Goal: Task Accomplishment & Management: Use online tool/utility

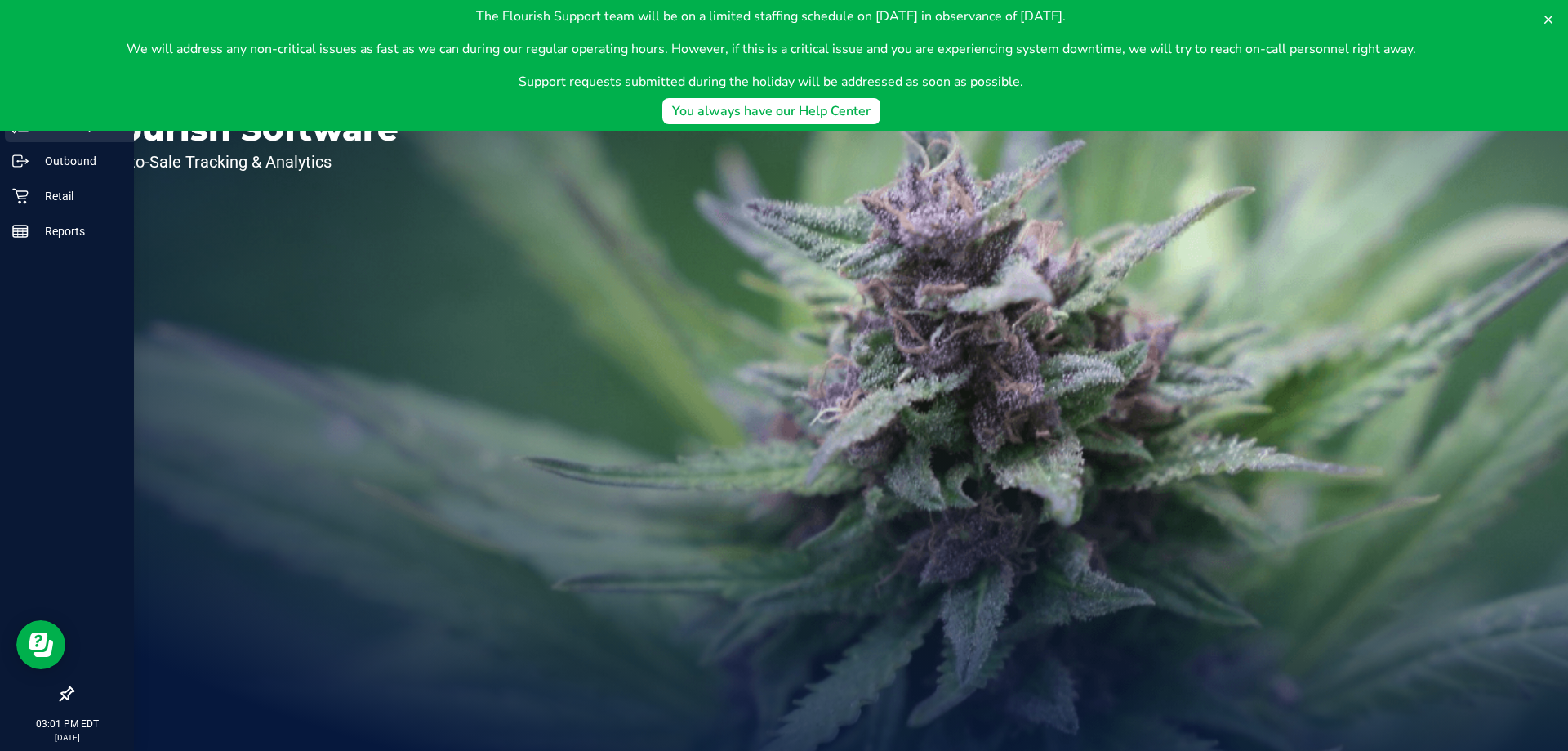
click at [4, 133] on link "Inventory" at bounding box center [67, 126] width 134 height 35
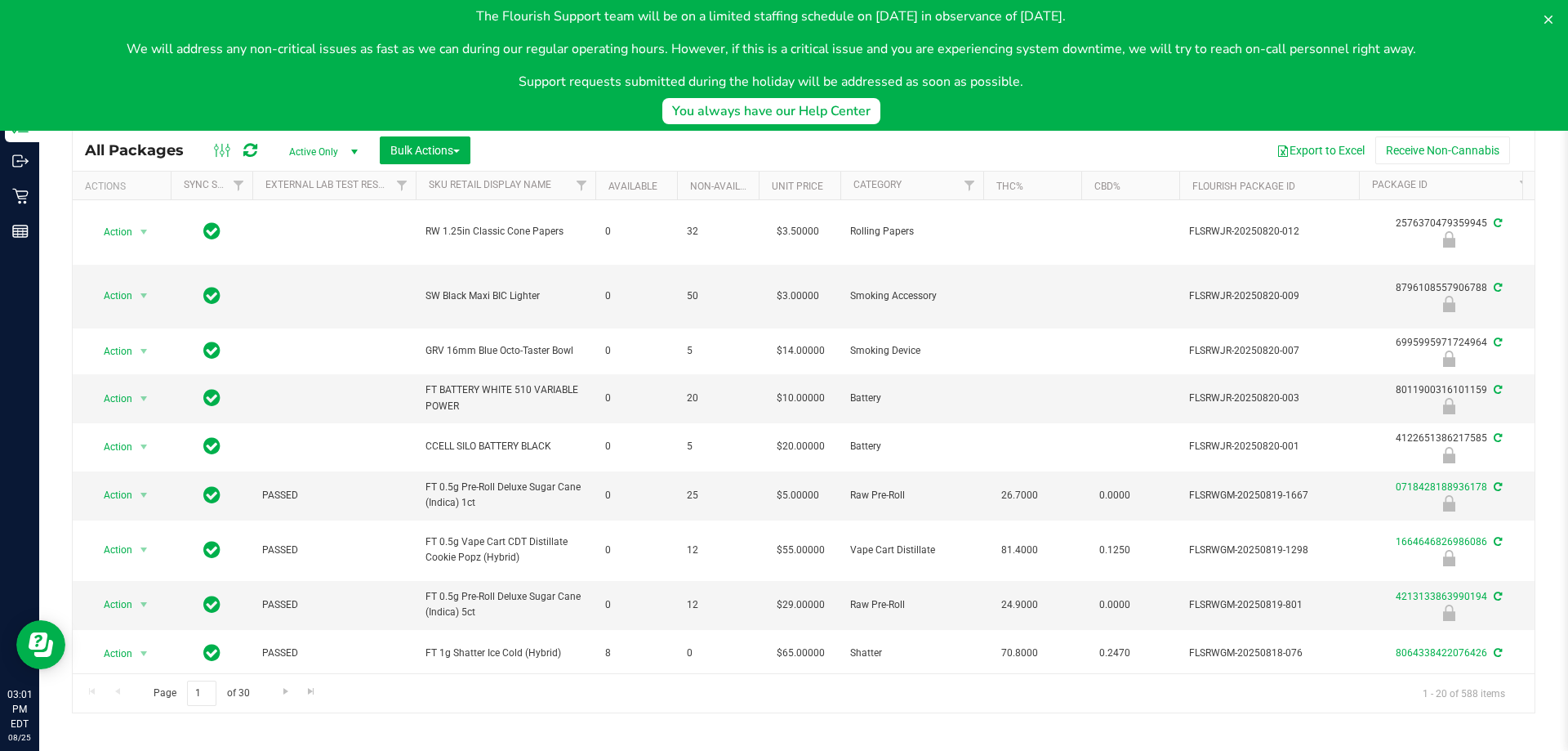
click at [197, 105] on body "The Flourish Support team will be on a limited staffing schedule on [DATE] in o…" at bounding box center [784, 65] width 1568 height 131
click at [205, 109] on body "The Flourish Support team will be on a limited staffing schedule on [DATE] in o…" at bounding box center [784, 65] width 1568 height 131
click at [234, 105] on body "The Flourish Support team will be on a limited staffing schedule on [DATE] in o…" at bounding box center [784, 65] width 1568 height 131
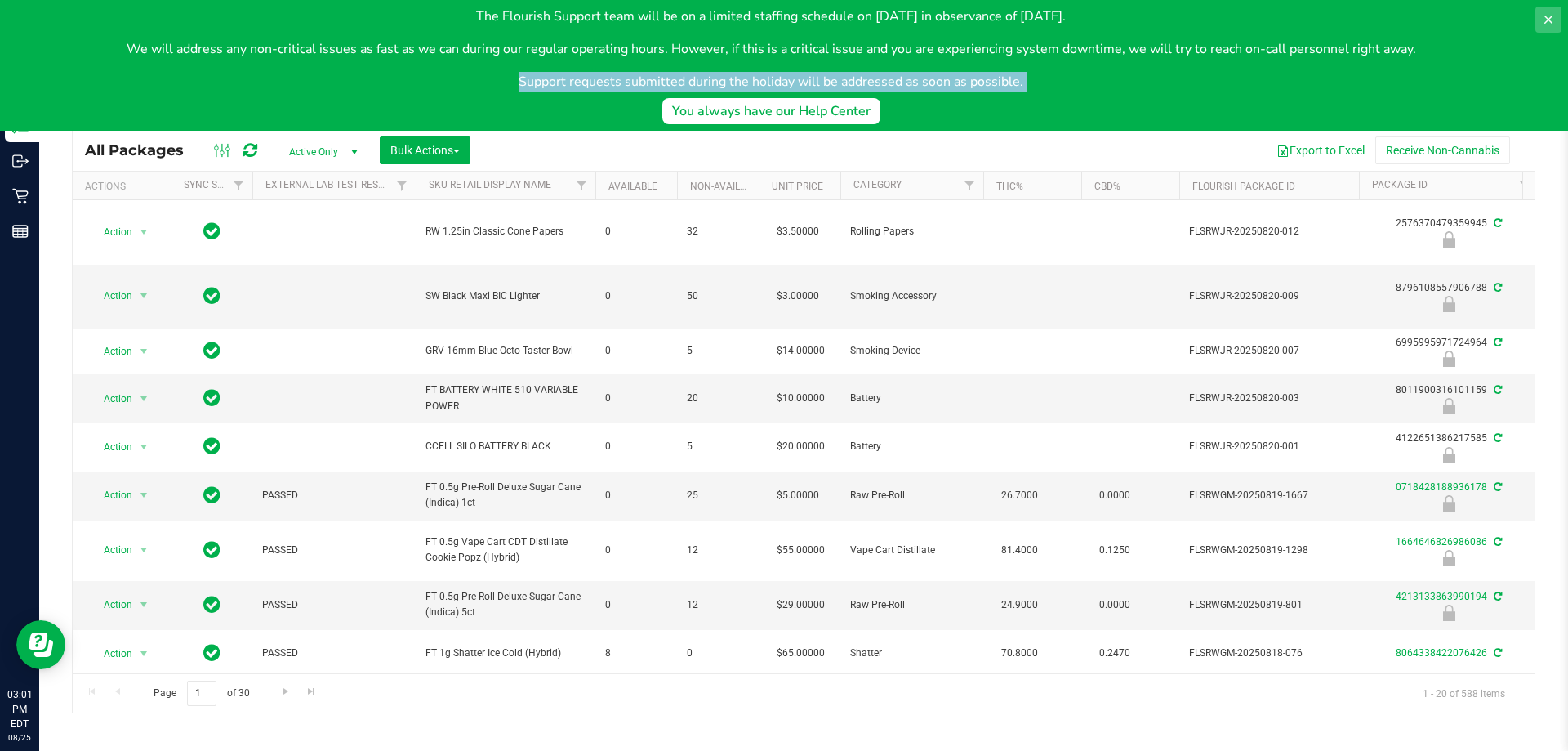
click at [1545, 20] on icon at bounding box center [1548, 20] width 13 height 13
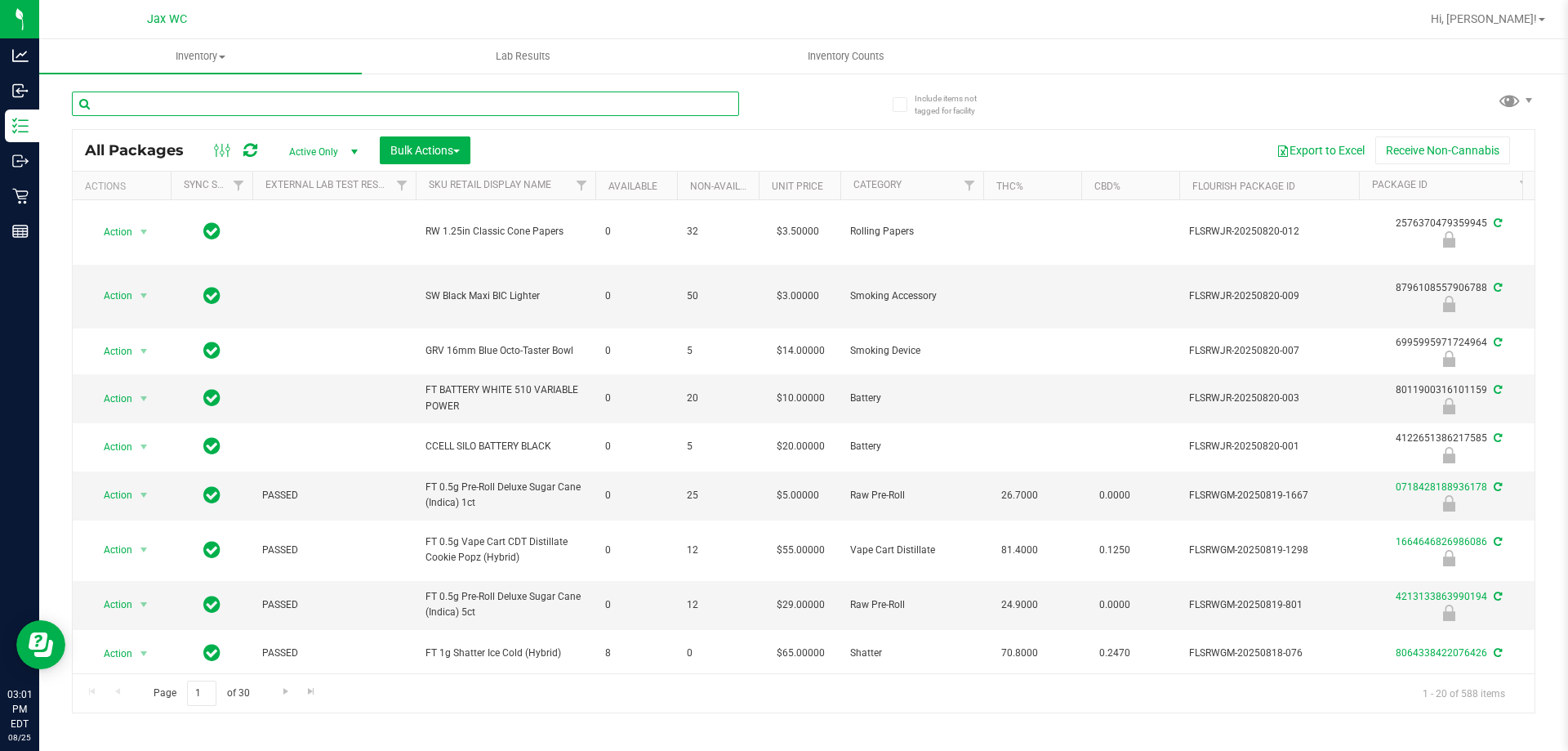
click at [205, 106] on input "text" at bounding box center [406, 104] width 667 height 25
type input "7905787303671158"
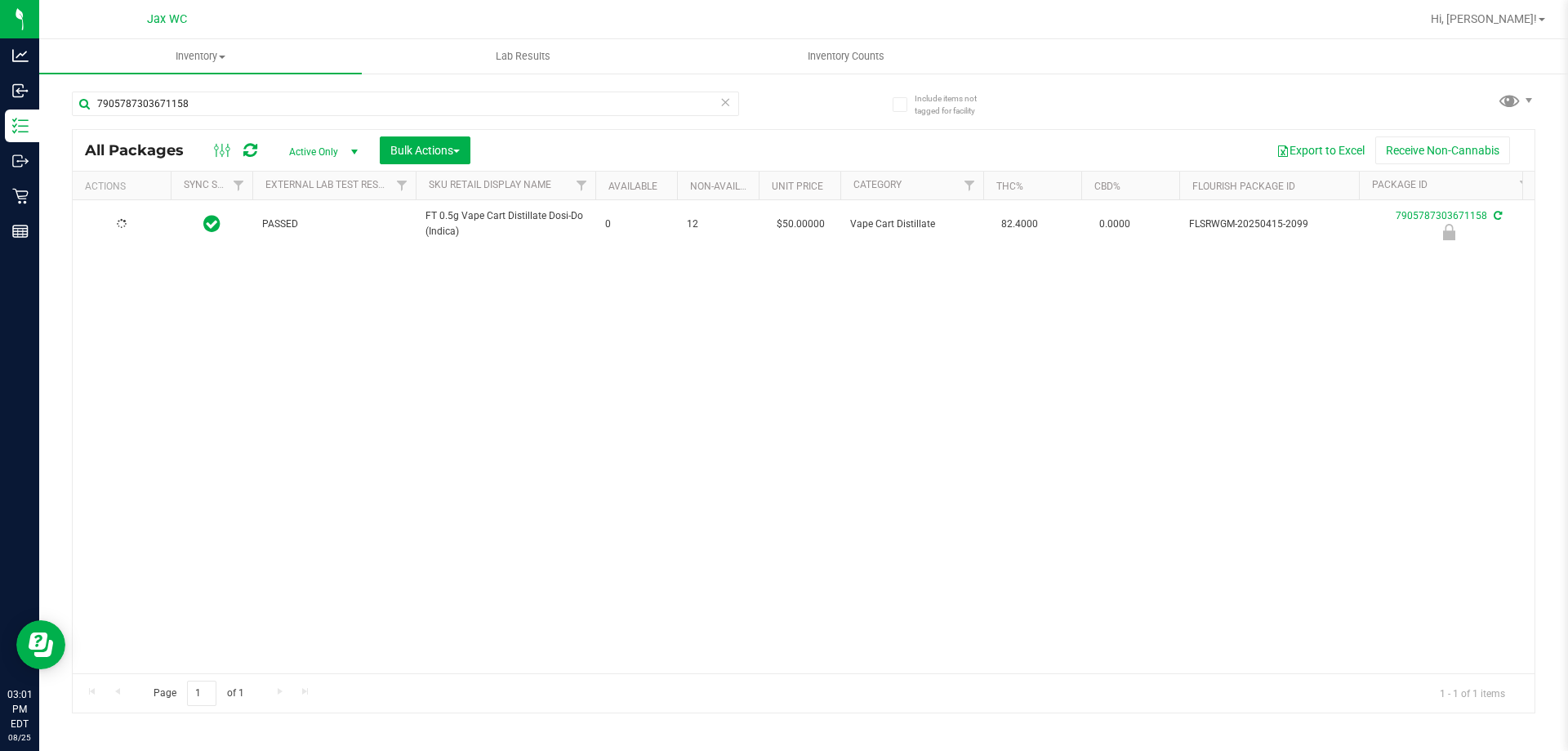
click at [121, 236] on td at bounding box center [122, 223] width 98 height 47
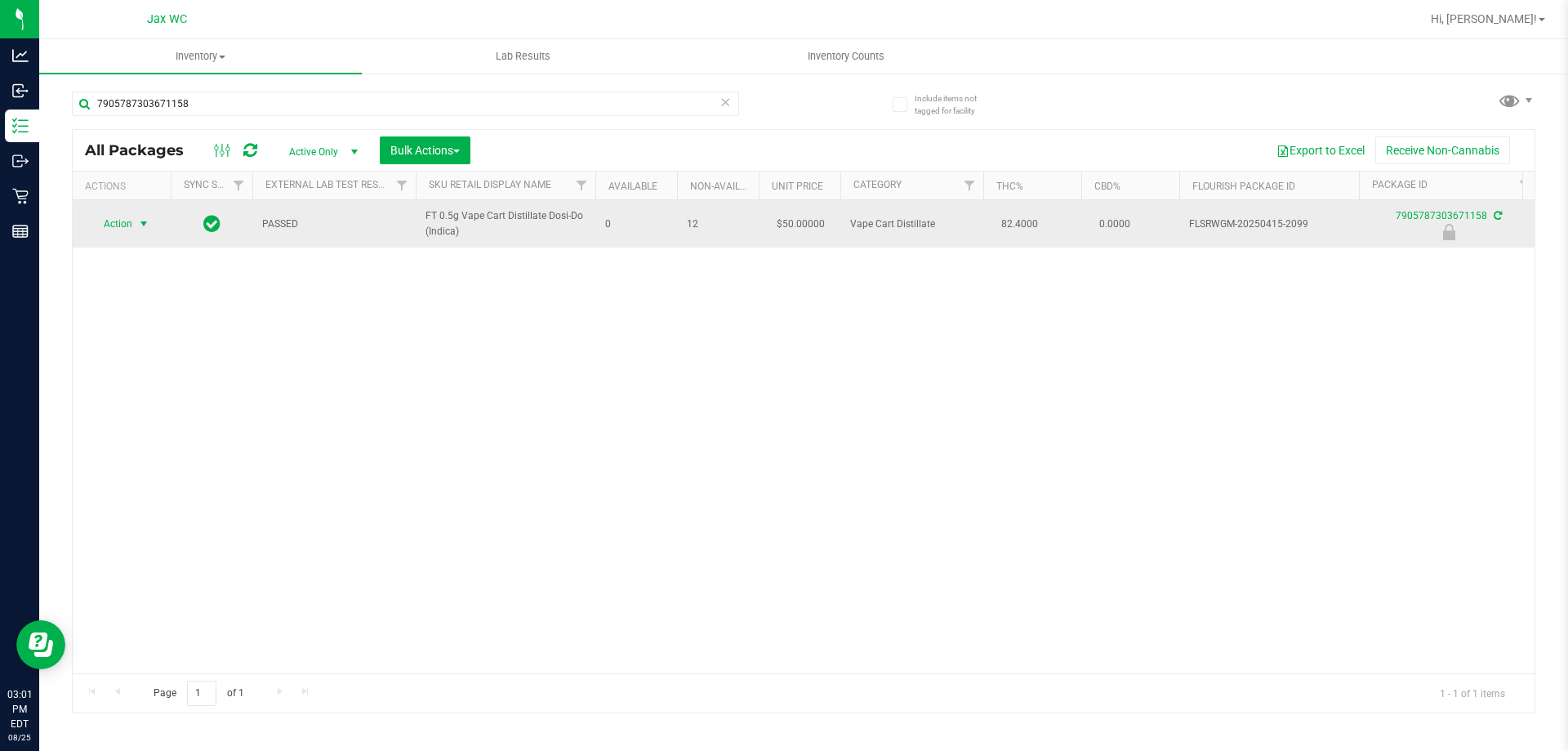
click at [118, 230] on span "Action" at bounding box center [111, 224] width 44 height 23
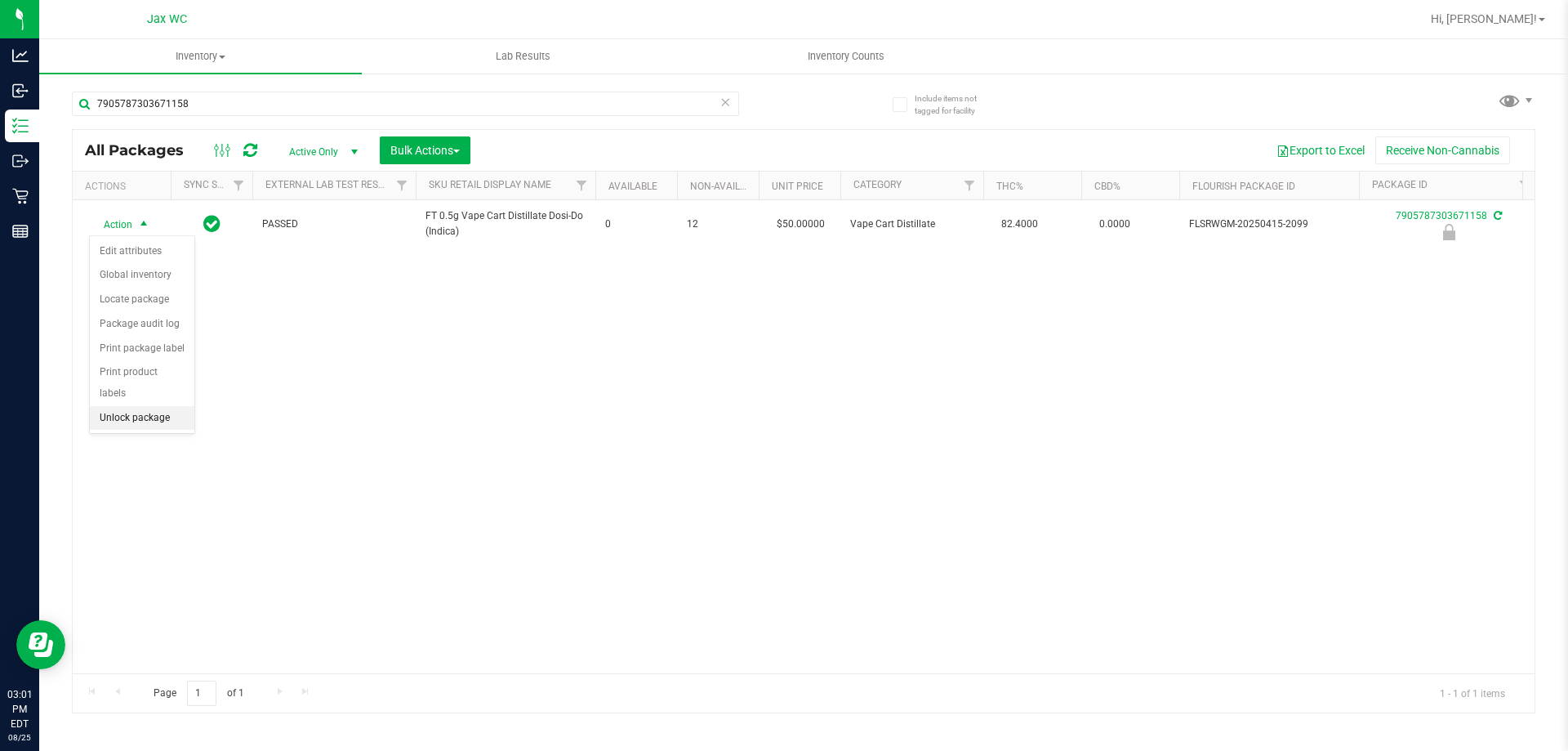
click at [166, 406] on li "Unlock package" at bounding box center [142, 418] width 105 height 25
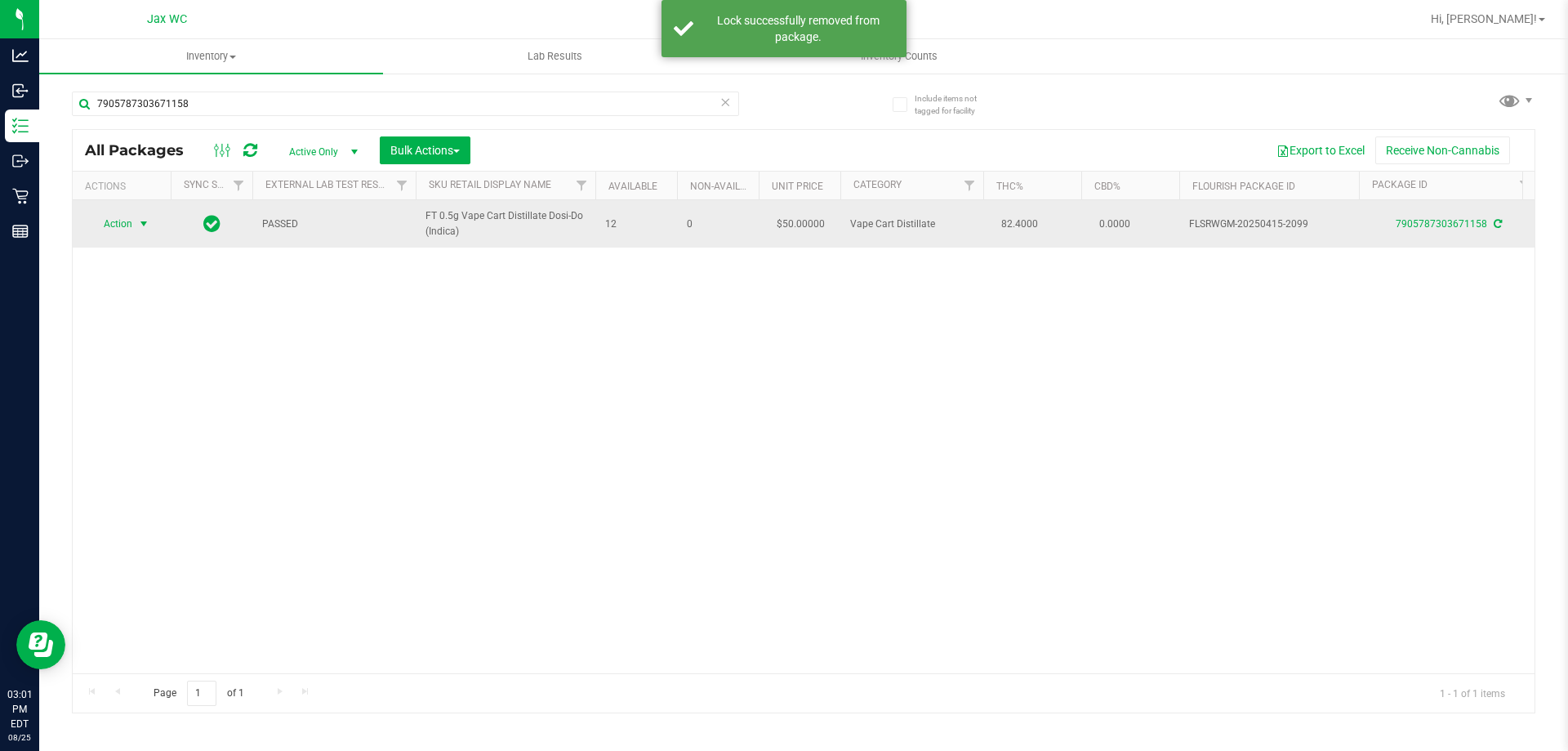
click at [135, 225] on span "select" at bounding box center [144, 224] width 20 height 23
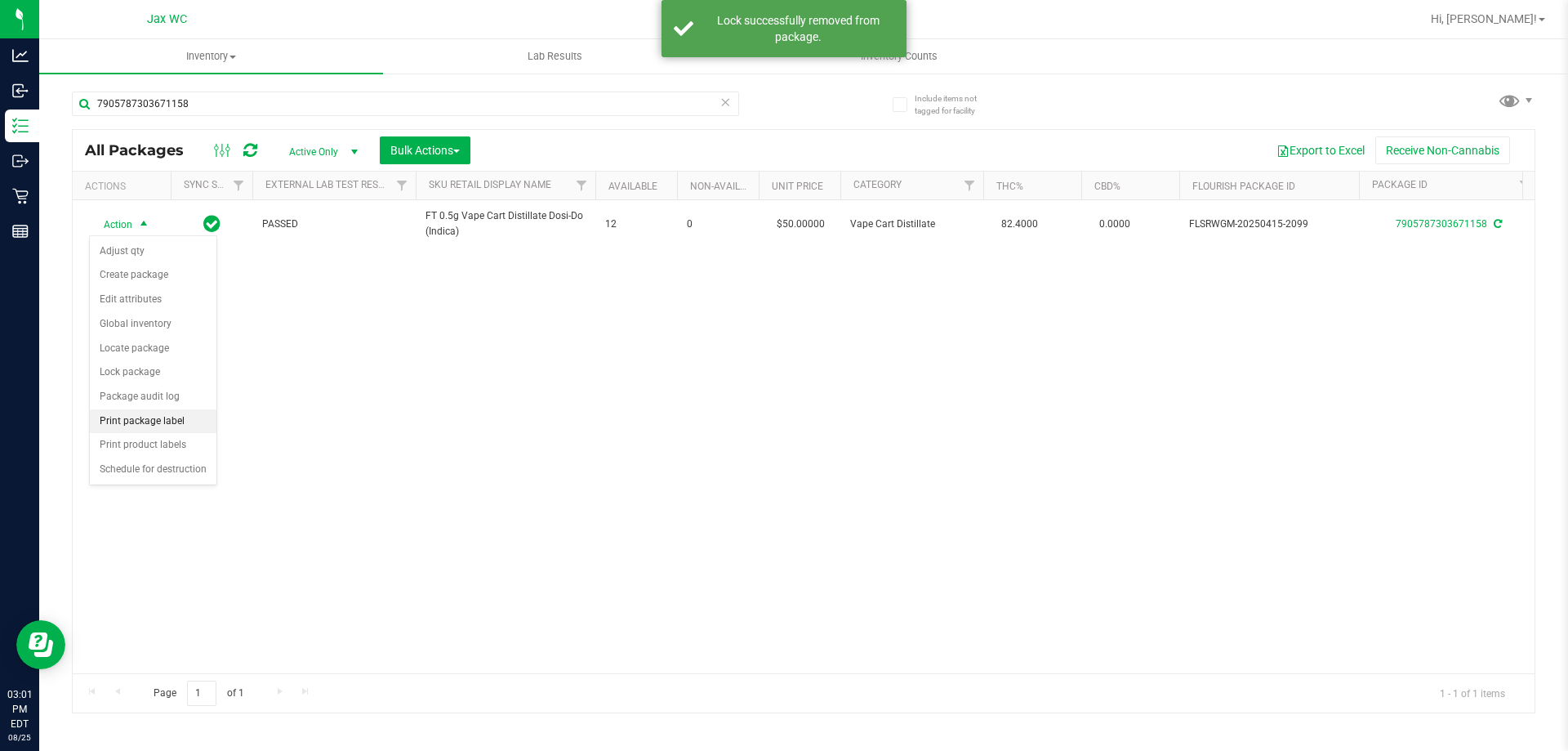
click at [168, 420] on li "Print package label" at bounding box center [153, 422] width 126 height 25
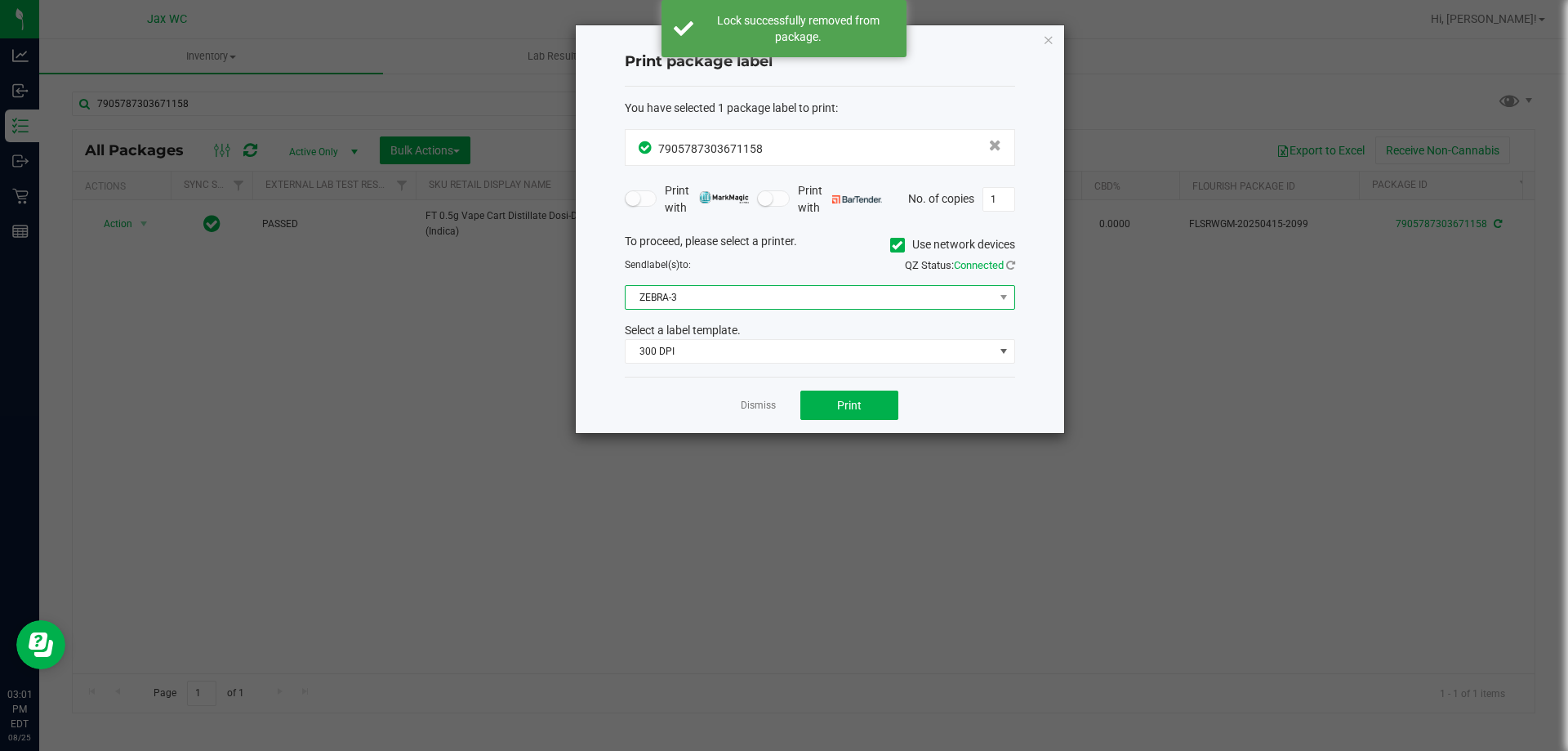
click at [754, 301] on span "ZEBRA-3" at bounding box center [809, 297] width 368 height 23
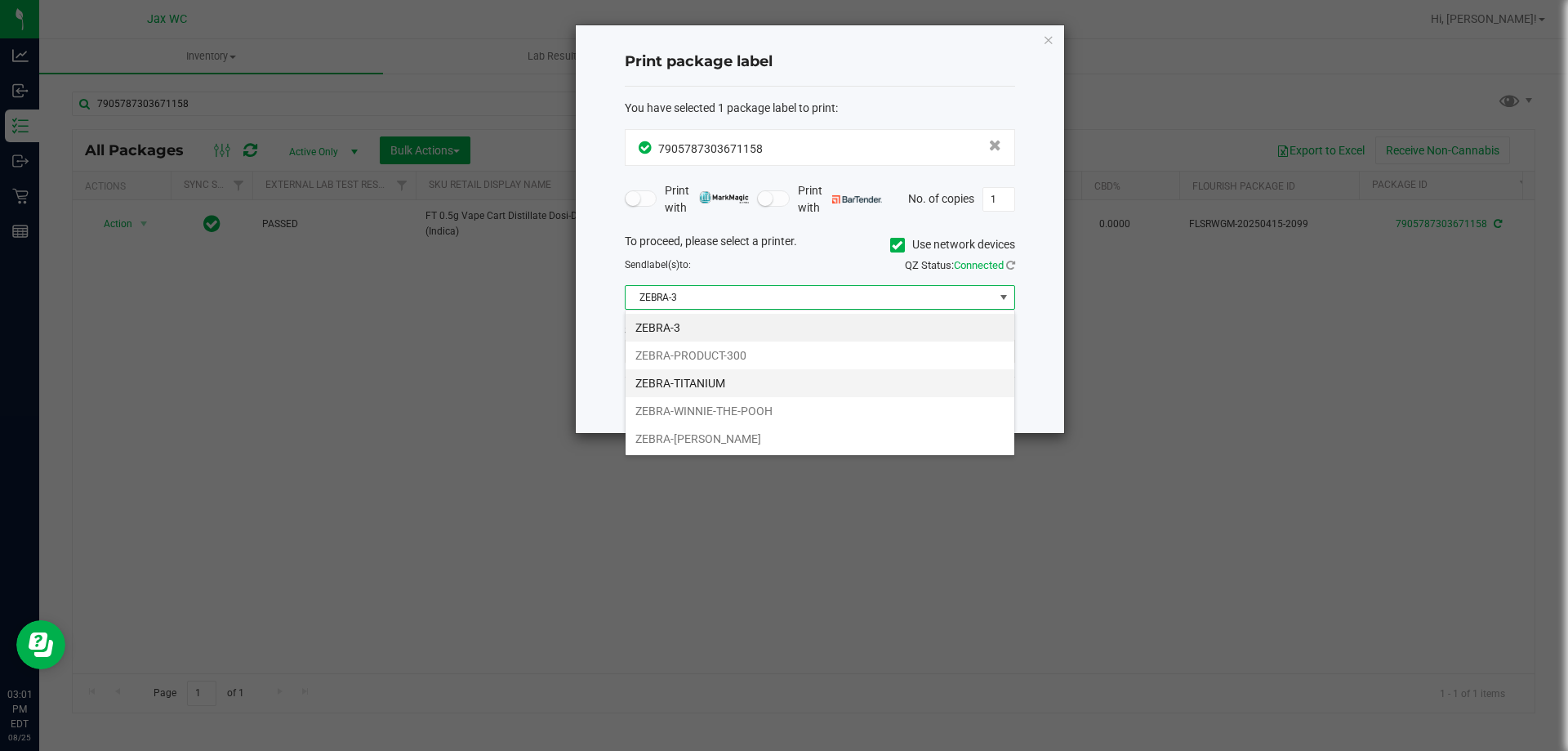
scroll to position [25, 390]
click at [719, 437] on li "ZEBRA-[PERSON_NAME]" at bounding box center [819, 439] width 389 height 28
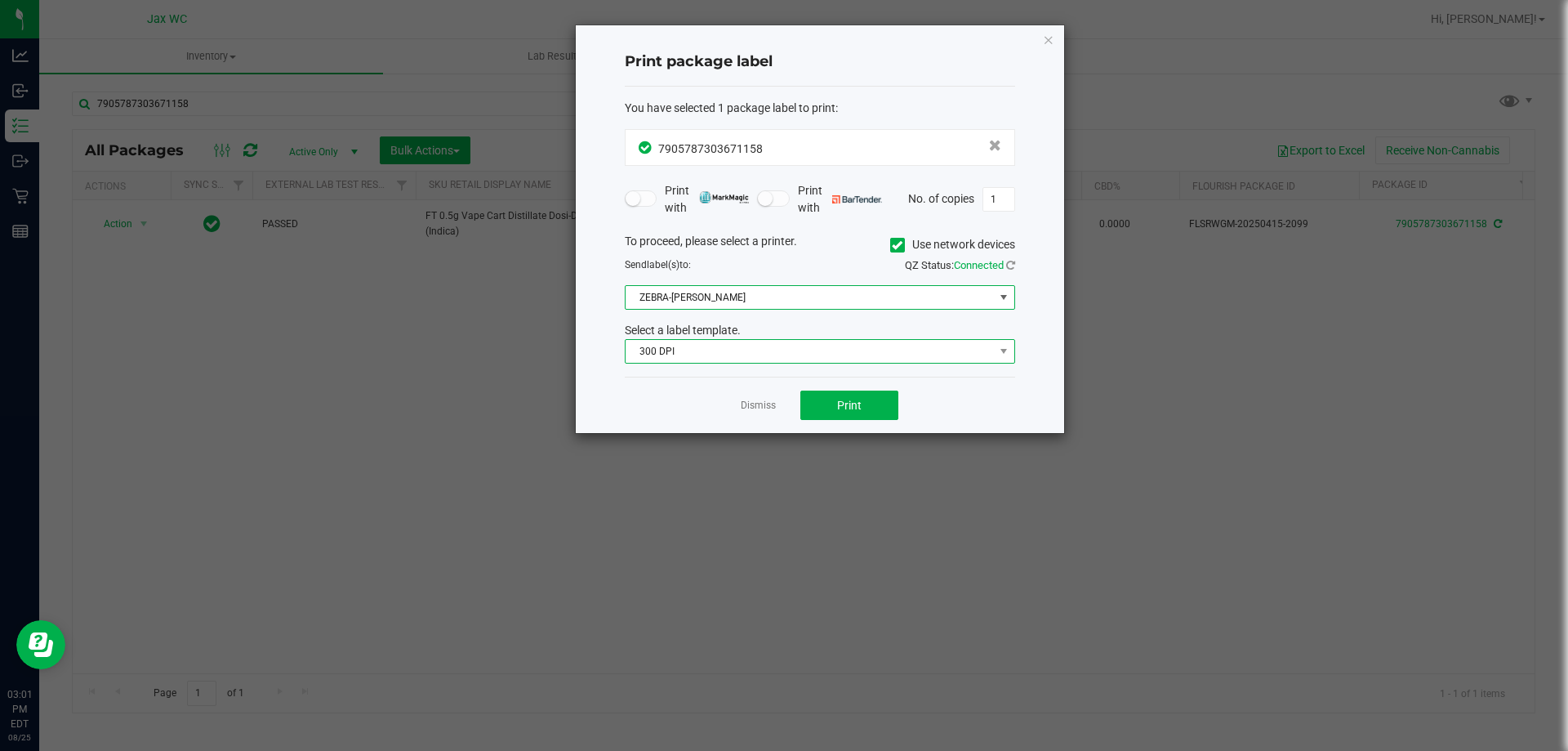
click at [712, 363] on span "300 DPI" at bounding box center [809, 351] width 368 height 23
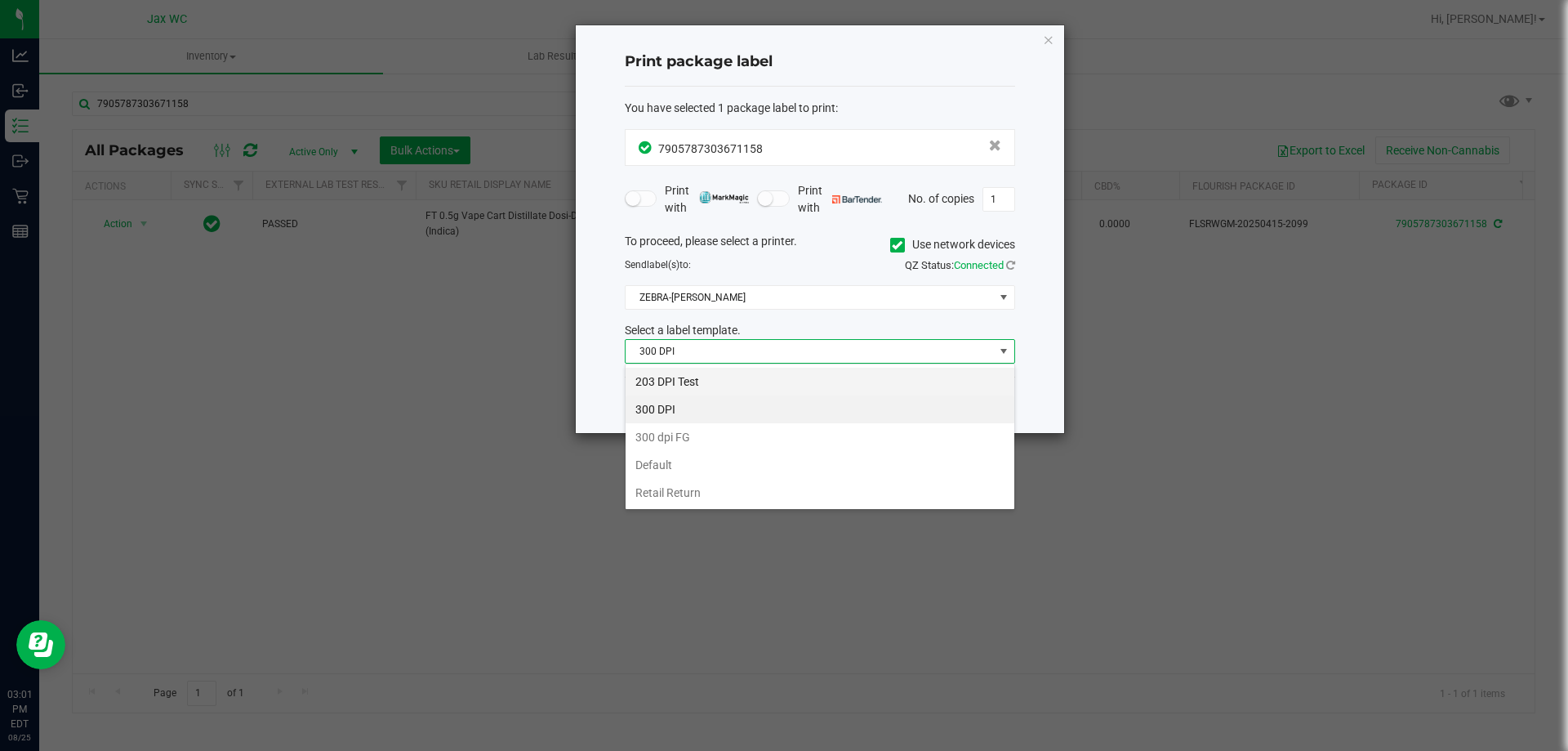
click at [706, 378] on li "203 DPI Test" at bounding box center [819, 381] width 389 height 28
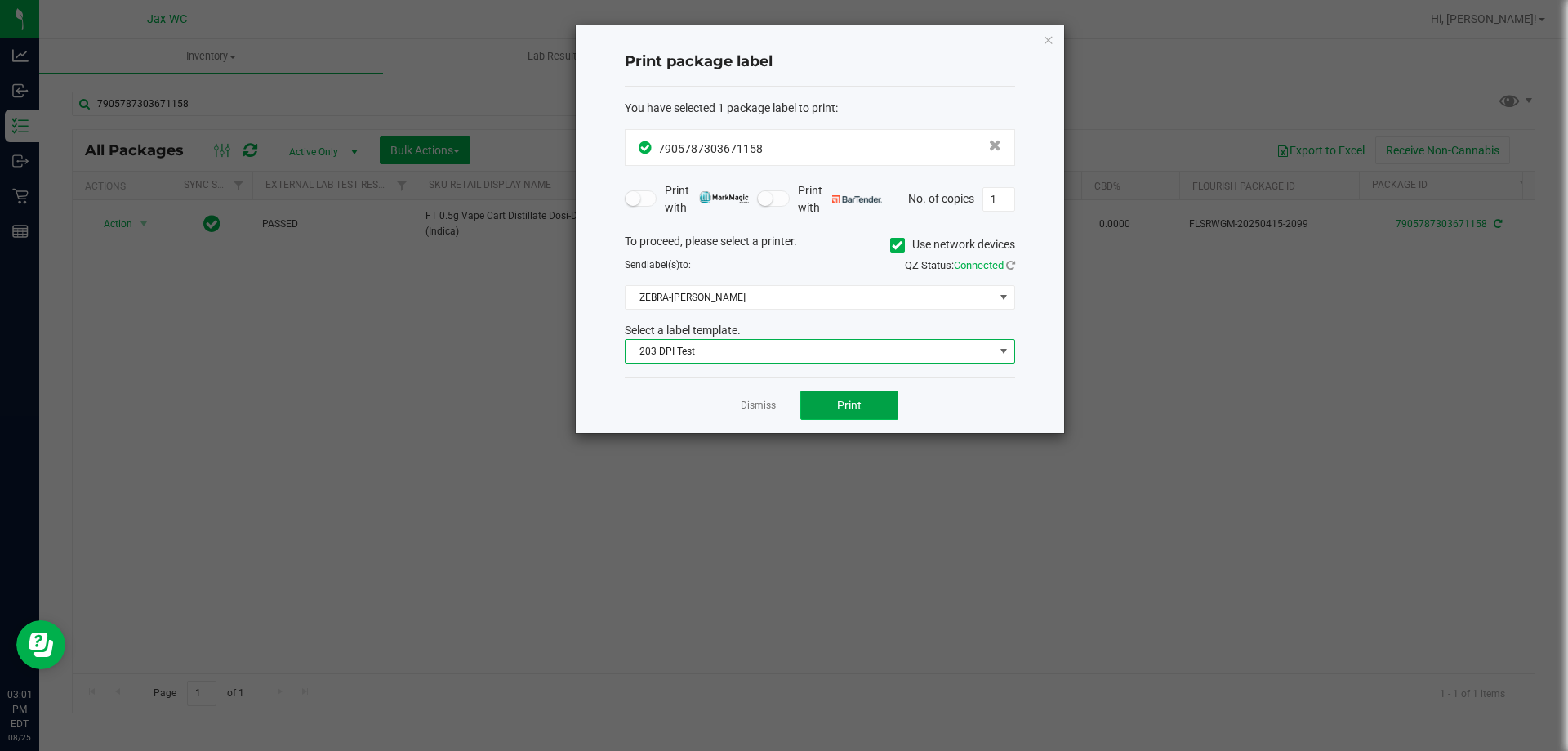
click at [847, 394] on button "Print" at bounding box center [849, 405] width 98 height 29
